Goal: Navigation & Orientation: Find specific page/section

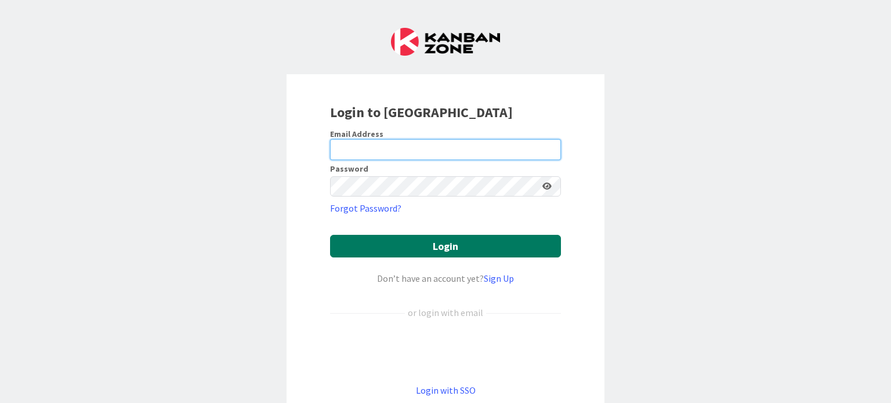
type input "[EMAIL_ADDRESS][DOMAIN_NAME]"
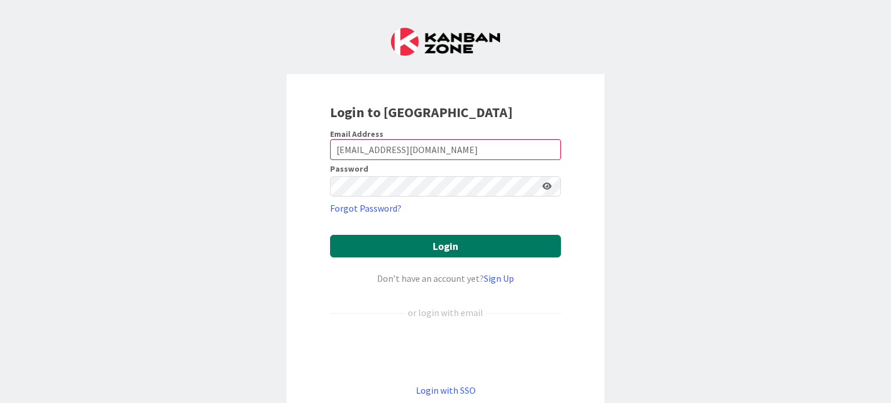
click at [413, 245] on button "Login" at bounding box center [445, 246] width 231 height 23
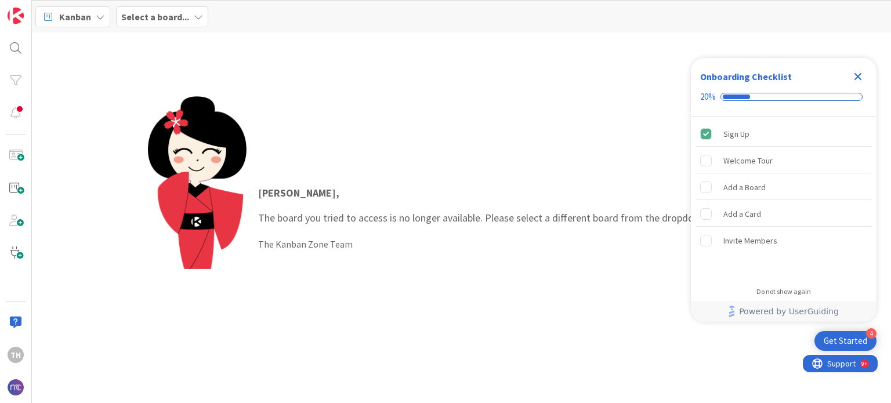
click at [858, 78] on icon "Close Checklist" at bounding box center [858, 77] width 8 height 8
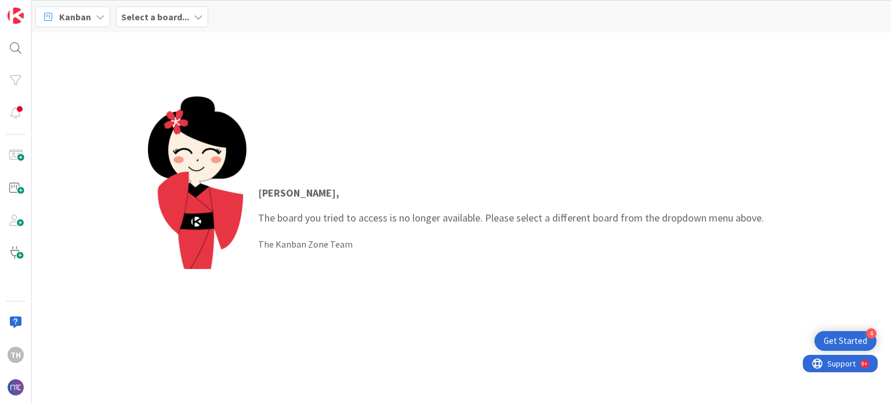
click at [194, 17] on icon at bounding box center [198, 16] width 9 height 9
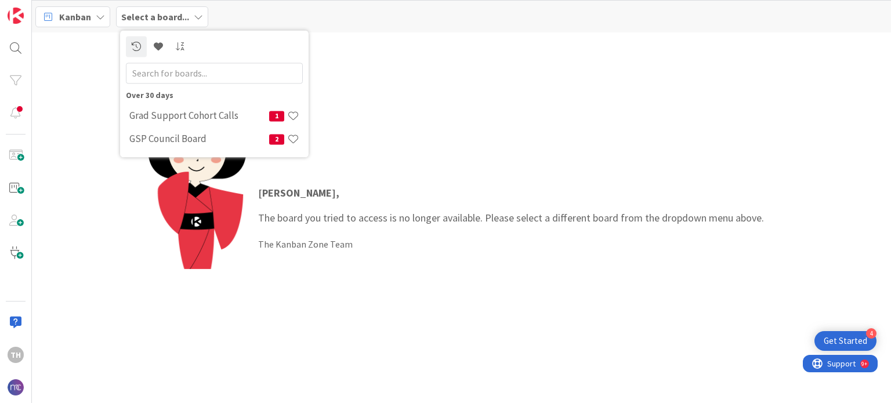
click at [480, 81] on div "[PERSON_NAME] , The board you tried to access is no longer available. Please se…" at bounding box center [461, 217] width 859 height 371
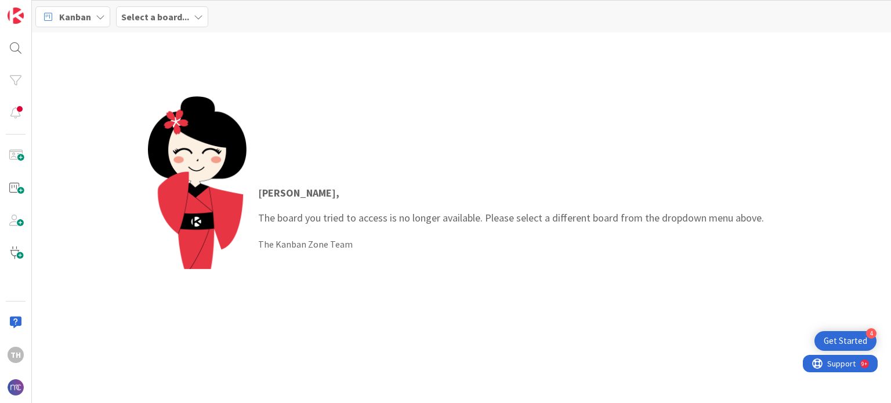
click at [97, 17] on icon at bounding box center [100, 16] width 9 height 9
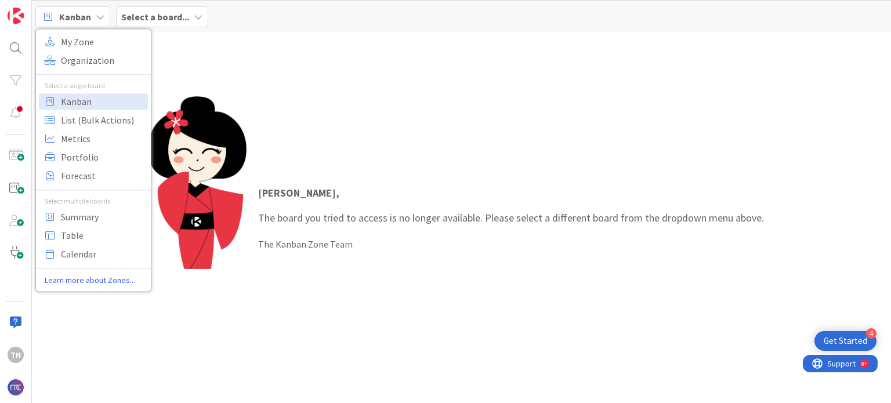
click at [97, 17] on icon at bounding box center [100, 16] width 9 height 9
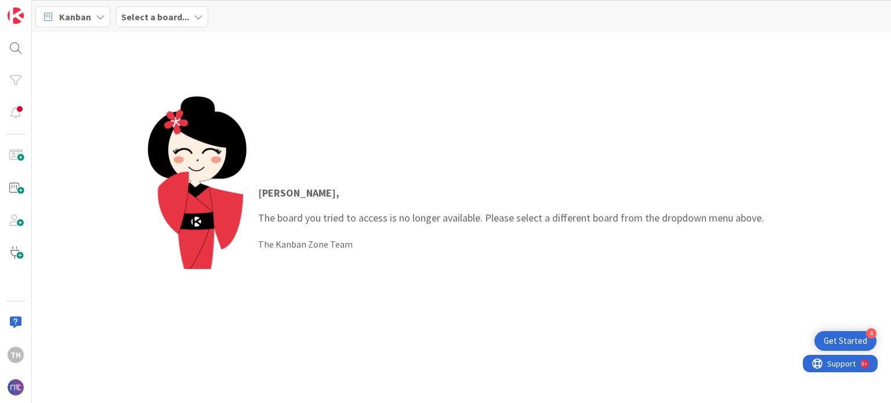
click at [204, 20] on div "Select a board..." at bounding box center [162, 16] width 92 height 21
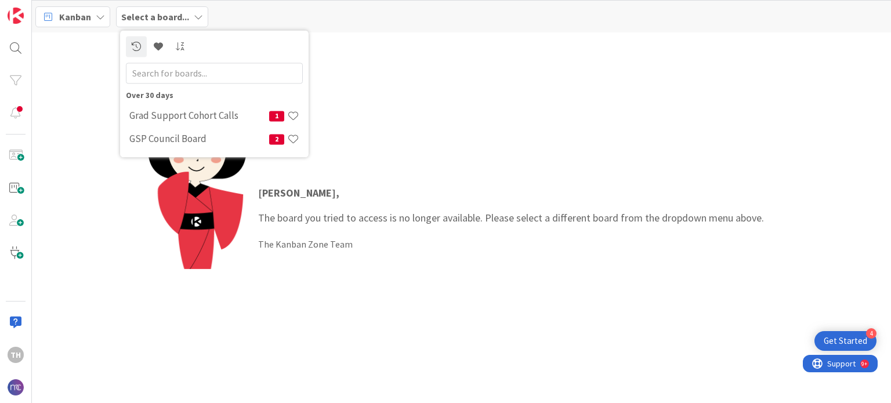
click at [660, 133] on div "[PERSON_NAME] , The board you tried to access is no longer available. Please se…" at bounding box center [461, 218] width 627 height 244
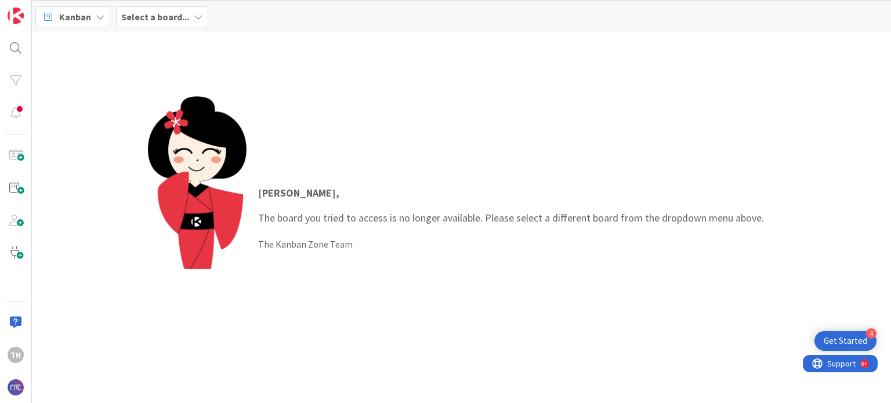
click at [194, 16] on icon at bounding box center [198, 16] width 9 height 9
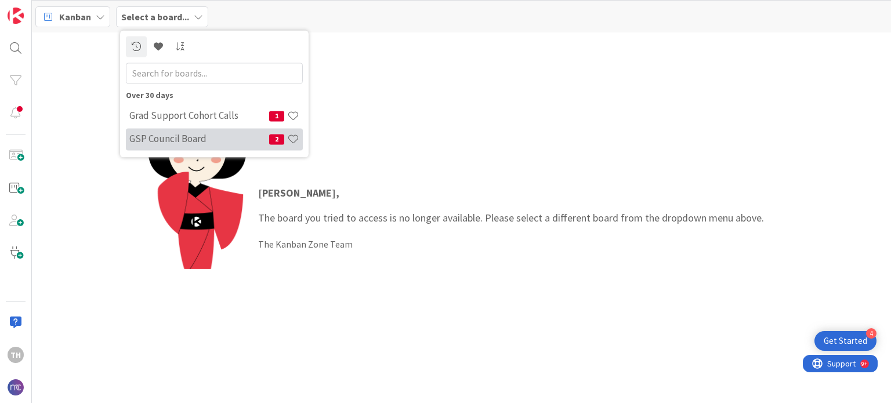
click at [192, 143] on h4 "GSP Council Board" at bounding box center [199, 139] width 140 height 12
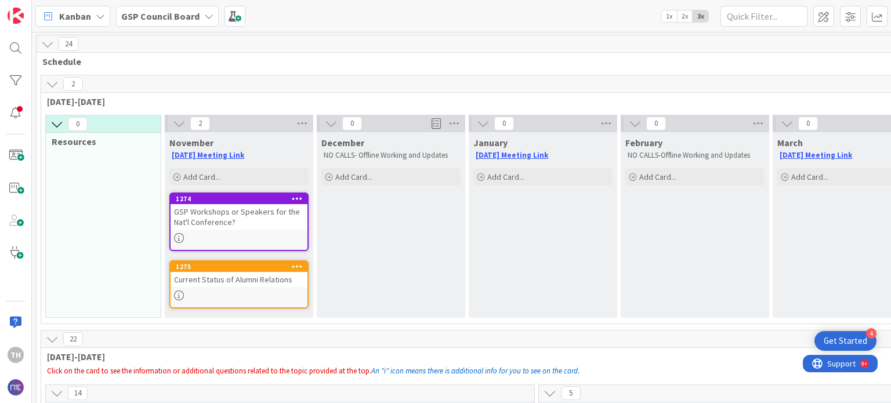
click at [206, 17] on icon at bounding box center [208, 16] width 9 height 9
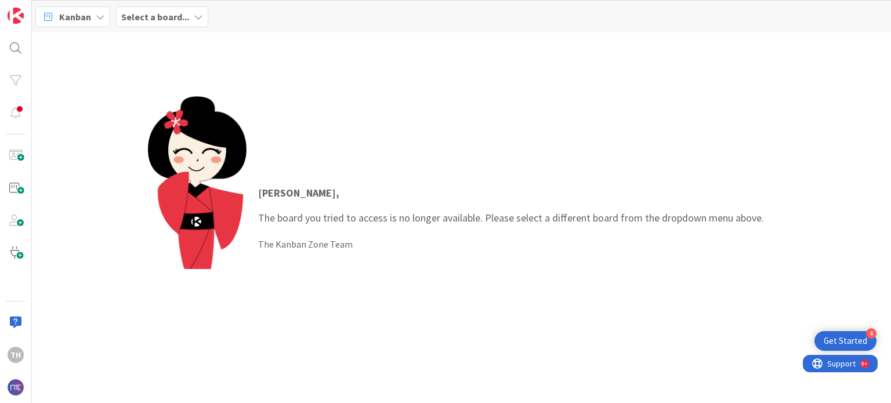
click at [193, 25] on div "Select a board..." at bounding box center [162, 16] width 92 height 21
